Goal: Task Accomplishment & Management: Manage account settings

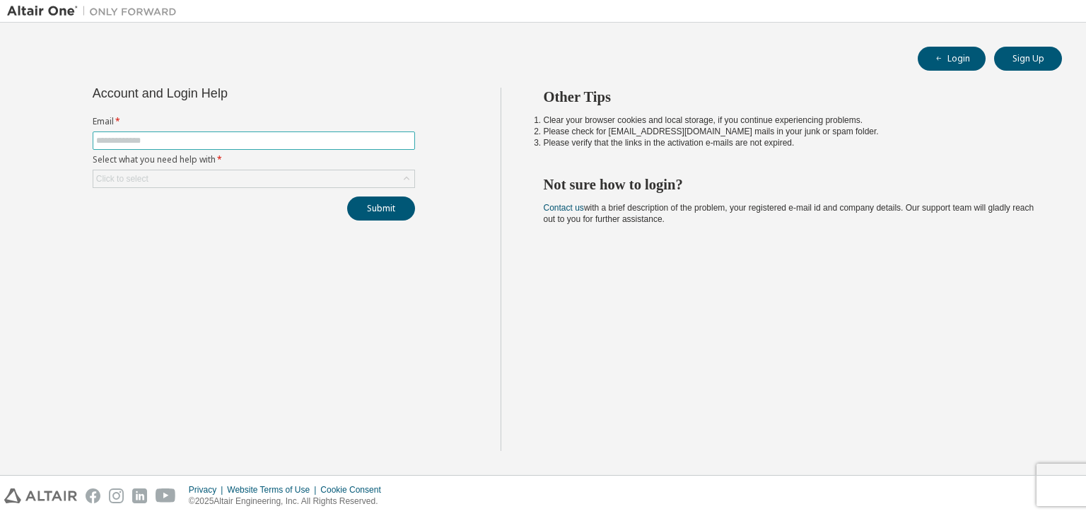
click at [260, 142] on input "text" at bounding box center [253, 140] width 315 height 11
type input "**********"
click at [158, 180] on div "Click to select" at bounding box center [253, 178] width 321 height 17
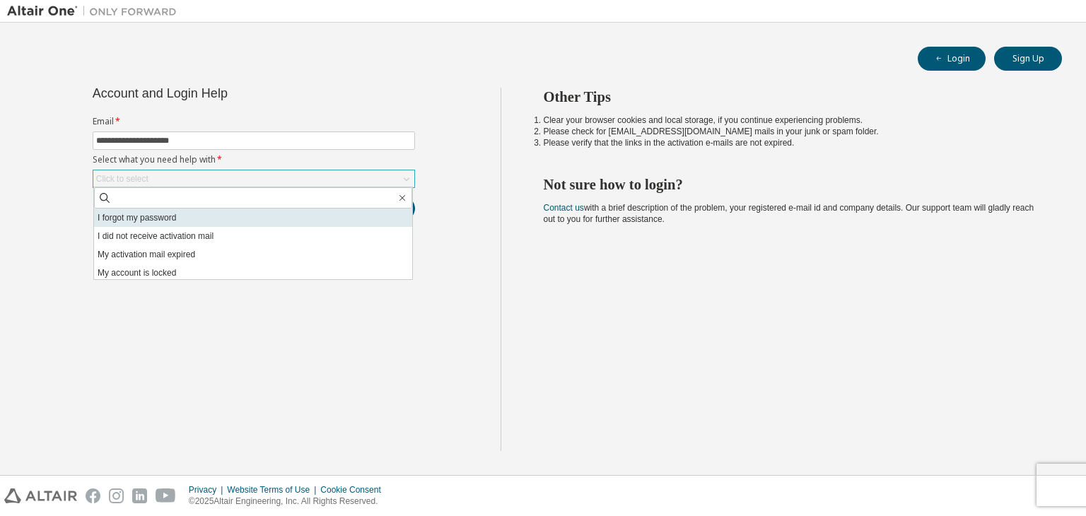
click at [151, 221] on li "I forgot my password" at bounding box center [253, 218] width 318 height 18
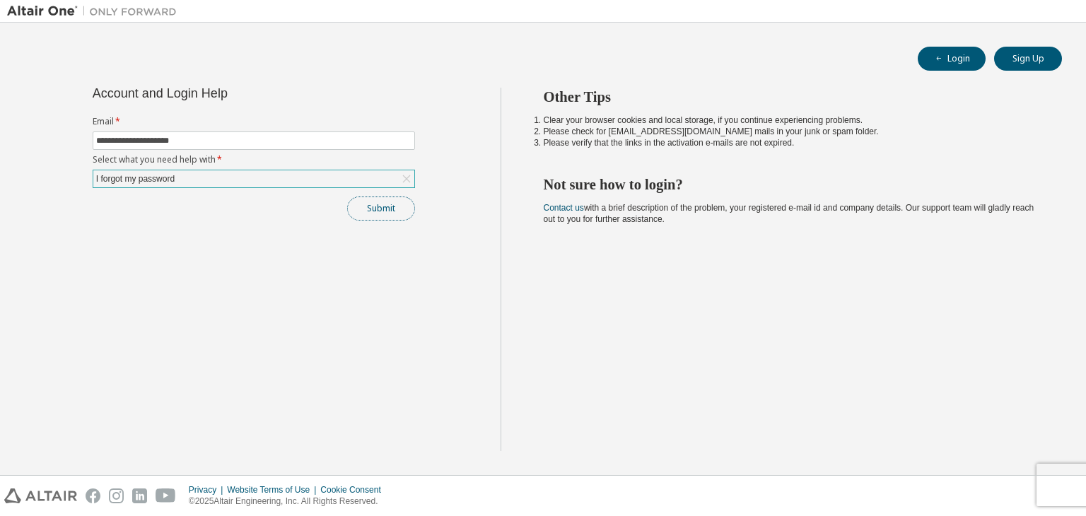
click at [370, 213] on button "Submit" at bounding box center [381, 209] width 68 height 24
click at [386, 205] on button "Submit" at bounding box center [381, 209] width 68 height 24
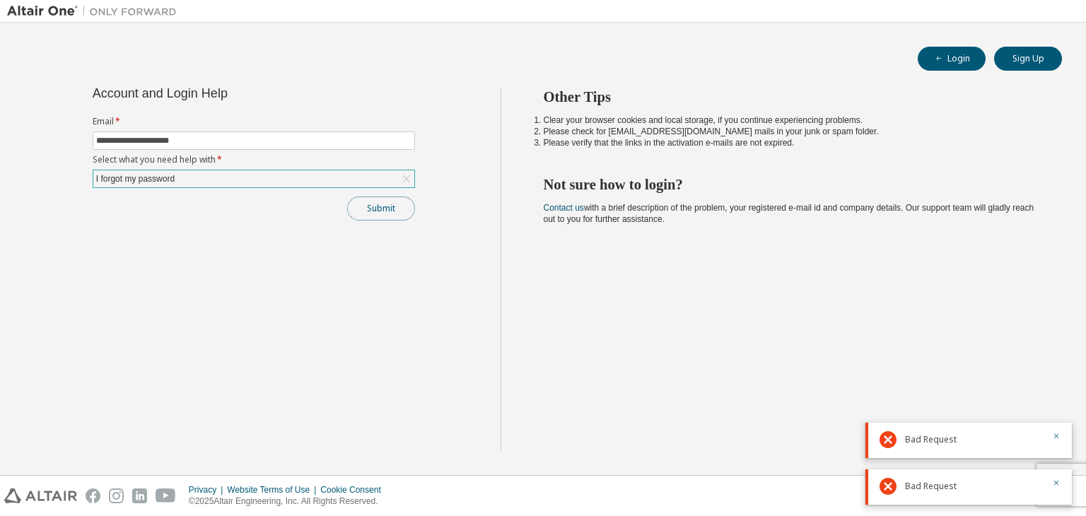
click at [381, 204] on button "Submit" at bounding box center [381, 209] width 68 height 24
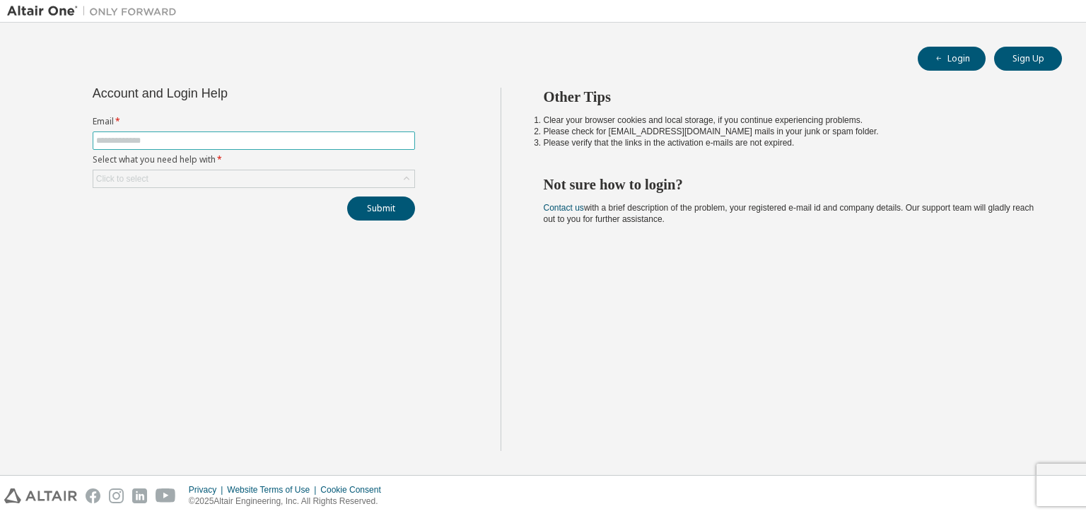
click at [185, 140] on input "text" at bounding box center [253, 140] width 315 height 11
type input "**********"
click at [274, 170] on div "Click to select" at bounding box center [253, 178] width 321 height 17
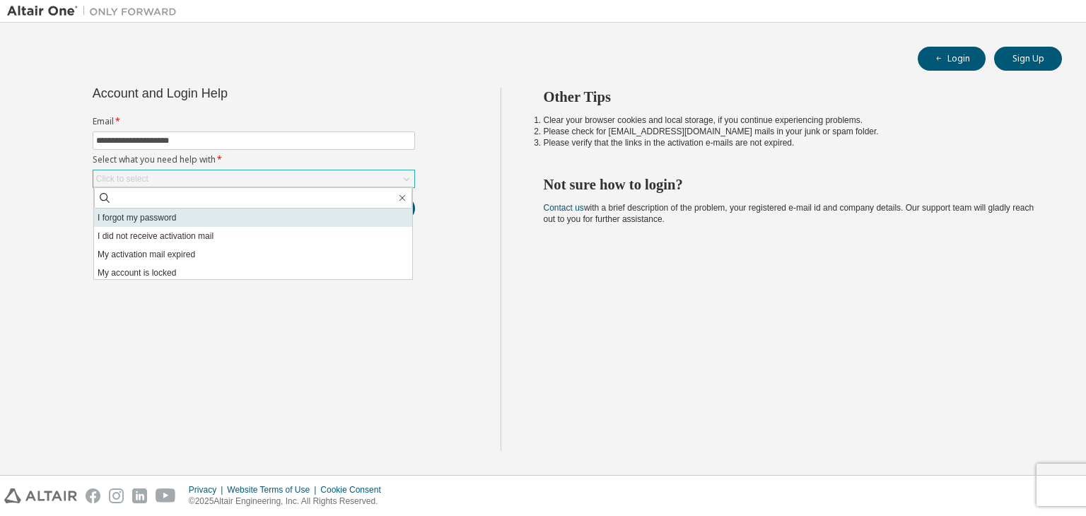
click at [181, 216] on li "I forgot my password" at bounding box center [253, 218] width 318 height 18
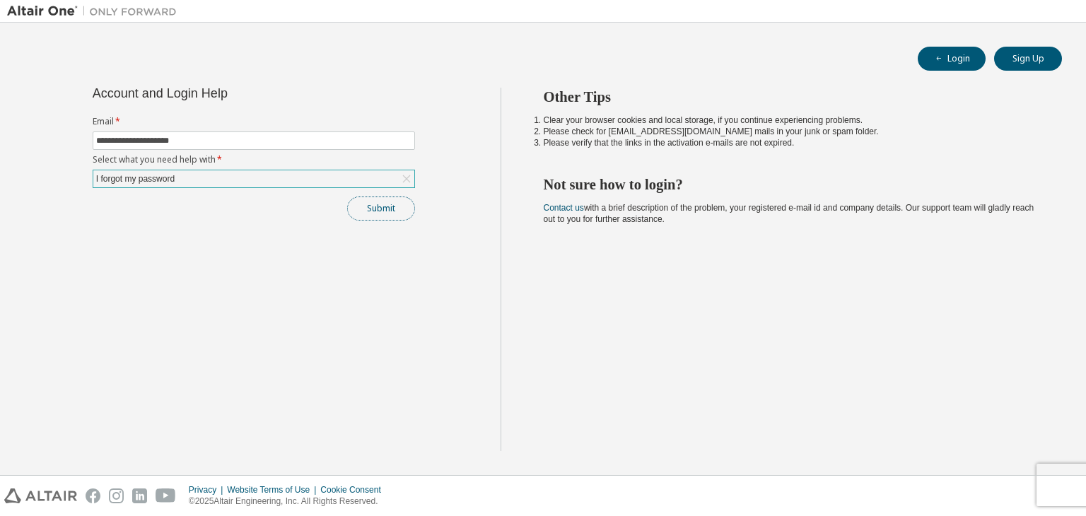
click at [376, 207] on button "Submit" at bounding box center [381, 209] width 68 height 24
